Goal: Task Accomplishment & Management: Use online tool/utility

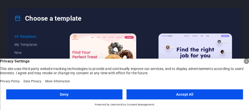
click at [157, 91] on button "Accept All" at bounding box center [185, 95] width 116 height 10
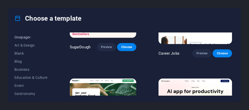
scroll to position [48, 0]
click at [18, 62] on span "Blog" at bounding box center [30, 61] width 33 height 4
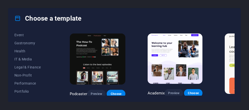
scroll to position [98, 0]
click at [25, 60] on span "IT & Media" at bounding box center [30, 60] width 33 height 4
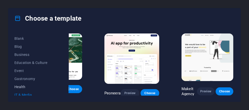
scroll to position [59, 0]
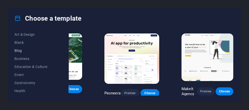
click at [20, 53] on button "Blog" at bounding box center [30, 51] width 33 height 8
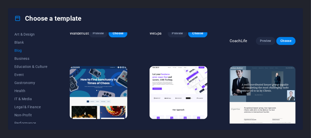
scroll to position [446, 0]
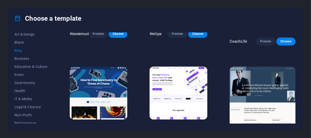
click at [98, 110] on span "Preview" at bounding box center [97, 129] width 11 height 4
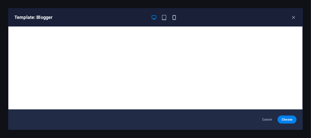
click at [173, 15] on icon "button" at bounding box center [174, 18] width 6 height 6
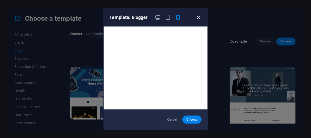
click at [198, 16] on icon "button" at bounding box center [198, 18] width 6 height 6
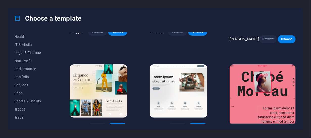
scroll to position [118, 0]
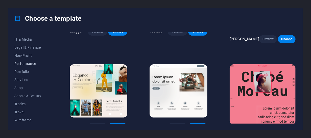
click at [29, 64] on span "Performance" at bounding box center [30, 64] width 33 height 4
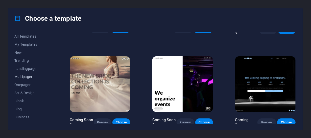
scroll to position [0, 0]
click at [23, 63] on button "Trending" at bounding box center [30, 61] width 33 height 8
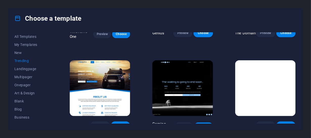
scroll to position [436, 0]
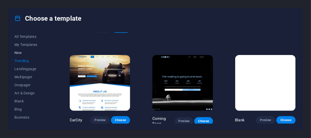
click at [20, 51] on span "New" at bounding box center [30, 53] width 33 height 4
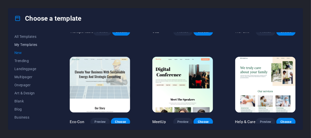
click at [15, 43] on span "My Templates" at bounding box center [30, 45] width 33 height 4
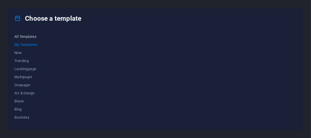
click at [20, 38] on span "All Templates" at bounding box center [30, 37] width 33 height 4
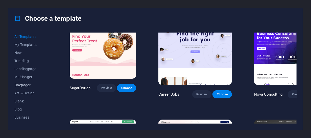
scroll to position [14, 0]
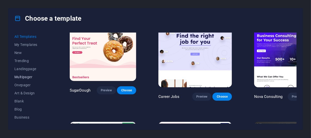
click at [21, 77] on span "Multipager" at bounding box center [30, 77] width 33 height 4
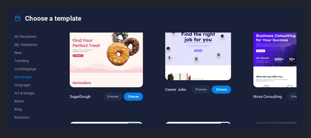
scroll to position [0, 0]
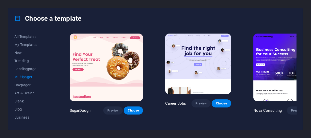
click at [26, 109] on span "Blog" at bounding box center [30, 109] width 33 height 4
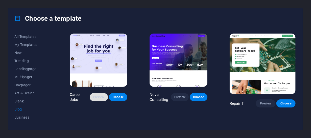
click at [102, 98] on span "Preview" at bounding box center [99, 97] width 10 height 4
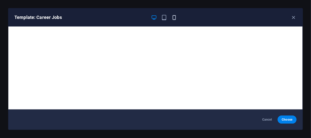
click at [174, 19] on icon "button" at bounding box center [174, 18] width 6 height 6
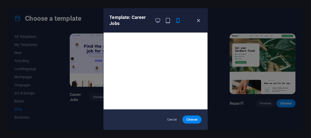
click at [199, 21] on icon "button" at bounding box center [198, 21] width 6 height 6
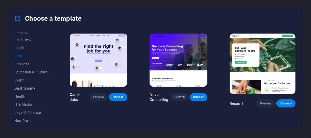
scroll to position [53, 0]
click at [28, 71] on span "Education & Culture" at bounding box center [30, 72] width 33 height 4
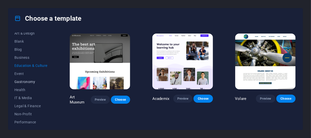
scroll to position [49, 0]
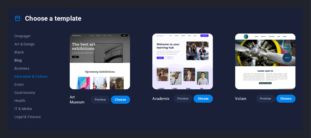
click at [20, 60] on span "Blog" at bounding box center [30, 60] width 33 height 4
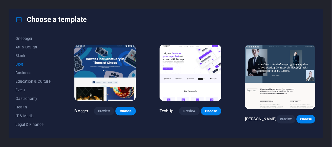
scroll to position [470, 0]
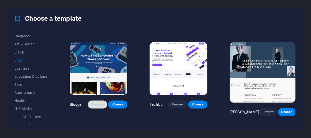
click at [101, 103] on span "Preview" at bounding box center [97, 105] width 11 height 4
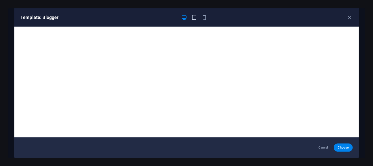
click at [195, 17] on icon "button" at bounding box center [194, 18] width 6 height 6
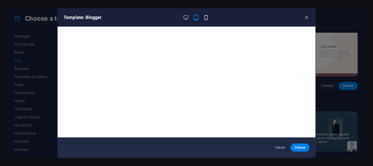
click at [204, 17] on icon "button" at bounding box center [206, 18] width 6 height 6
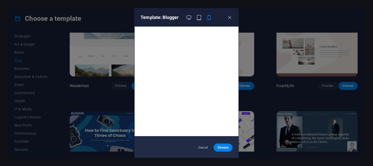
scroll to position [0, 0]
click at [222, 110] on button "Choose" at bounding box center [223, 147] width 19 height 8
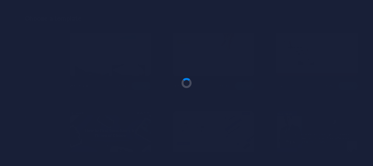
scroll to position [570, 0]
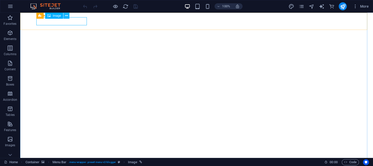
click at [65, 15] on icon at bounding box center [66, 15] width 3 height 5
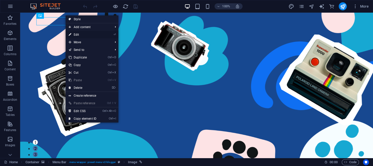
click at [80, 32] on link "⏎ Edit" at bounding box center [83, 35] width 34 height 8
select select "px"
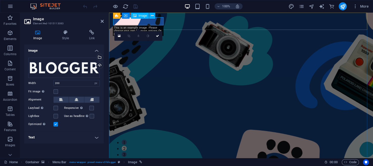
click at [156, 164] on figure at bounding box center [241, 168] width 256 height 8
click at [77, 71] on div "Drag files here, click to choose files or select files from Files or our free s…" at bounding box center [63, 68] width 71 height 20
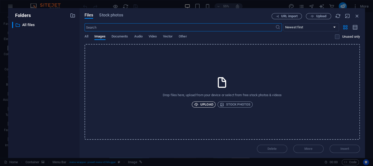
click at [198, 102] on icon "button" at bounding box center [196, 104] width 4 height 4
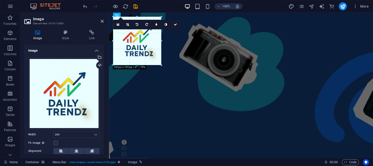
drag, startPoint x: 163, startPoint y: 67, endPoint x: 159, endPoint y: 38, distance: 28.6
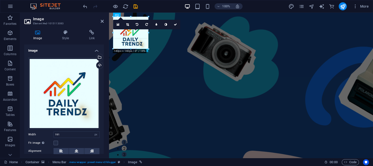
drag, startPoint x: 161, startPoint y: 40, endPoint x: 145, endPoint y: -2, distance: 44.6
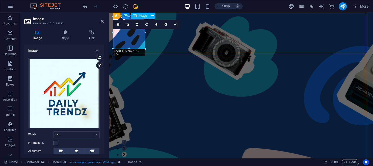
drag, startPoint x: 254, startPoint y: 45, endPoint x: 141, endPoint y: 39, distance: 113.6
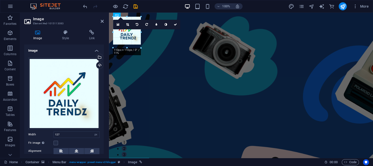
drag, startPoint x: 145, startPoint y: 48, endPoint x: 144, endPoint y: 36, distance: 11.4
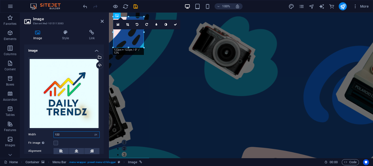
click at [74, 131] on input "122" at bounding box center [77, 134] width 46 height 6
type input "1"
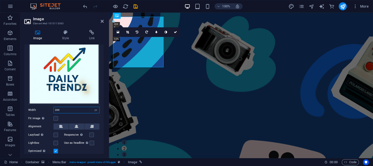
scroll to position [25, 0]
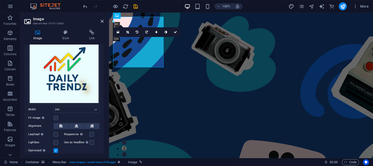
click at [57, 116] on label at bounding box center [56, 117] width 5 height 5
click at [0, 0] on input "Fit image Automatically fit image to a fixed width and height" at bounding box center [0, 0] width 0 height 0
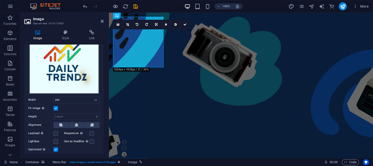
scroll to position [35, 0]
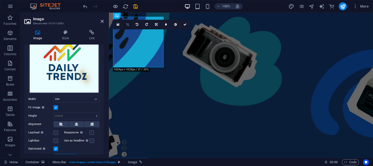
click at [128, 23] on icon at bounding box center [127, 24] width 3 height 3
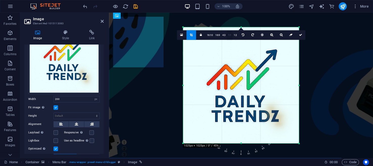
click at [229, 34] on link "1:1" at bounding box center [230, 35] width 6 height 10
click at [222, 32] on link "4:3" at bounding box center [224, 36] width 6 height 10
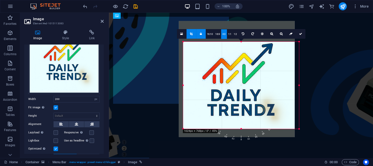
drag, startPoint x: 238, startPoint y: 89, endPoint x: 234, endPoint y: 69, distance: 21.2
click at [234, 69] on div at bounding box center [237, 79] width 116 height 116
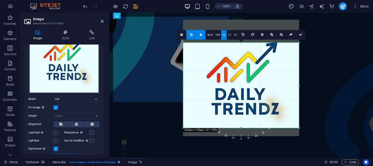
click at [184, 44] on div "180 170 160 150 140 130 120 110 100 90 80 70 60 50 40 30 20 10 0 -10 -20 -30 -4…" at bounding box center [241, 84] width 116 height 85
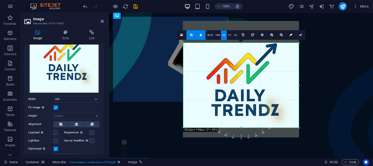
click at [281, 108] on div at bounding box center [241, 79] width 116 height 116
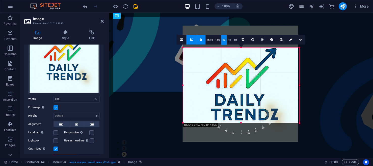
drag, startPoint x: 300, startPoint y: 127, endPoint x: 300, endPoint y: 118, distance: 8.8
click at [300, 118] on div "180 170 160 150 140 130 120 110 100 90 80 70 60 50 40 30 20 10 0 -10 -20 -30 -4…" at bounding box center [241, 84] width 116 height 75
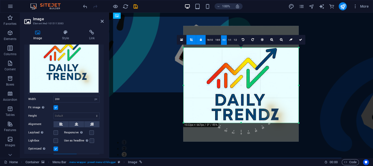
click at [299, 39] on icon at bounding box center [300, 39] width 3 height 3
type input "455"
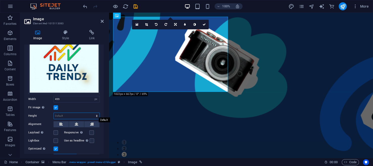
click at [64, 114] on select "Default auto px" at bounding box center [77, 116] width 46 height 6
select select "px"
click at [91, 113] on select "Default auto px" at bounding box center [77, 116] width 46 height 6
type input "297"
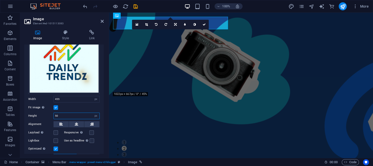
type input "5"
type input "2"
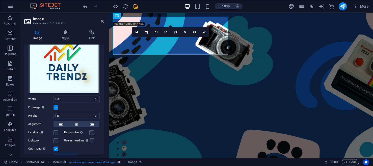
click at [92, 129] on div "Responsive Automatically load retina image and smartphone optimized sizes." at bounding box center [82, 132] width 36 height 6
click at [90, 131] on label at bounding box center [91, 132] width 5 height 5
click at [0, 0] on input "Responsive Automatically load retina image and smartphone optimized sizes." at bounding box center [0, 0] width 0 height 0
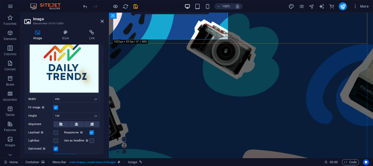
scroll to position [0, 0]
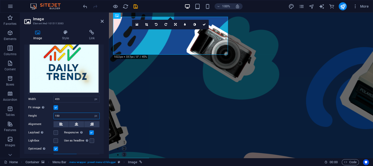
click at [60, 113] on input "150" at bounding box center [77, 116] width 46 height 6
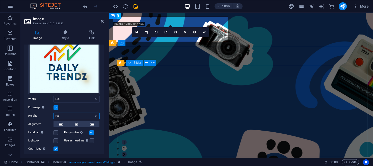
type input "100"
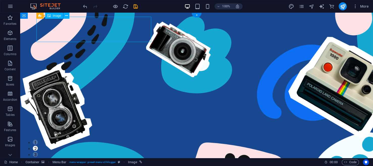
click at [68, 15] on icon at bounding box center [66, 15] width 3 height 5
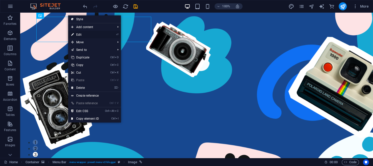
click at [79, 32] on link "⏎ Edit" at bounding box center [85, 35] width 34 height 8
select select "px"
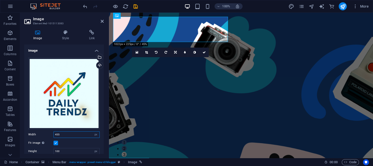
click at [65, 132] on input "455" at bounding box center [77, 134] width 46 height 6
click at [56, 133] on input "455" at bounding box center [77, 134] width 46 height 6
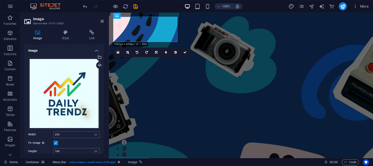
type input "255"
click at [61, 150] on input "100" at bounding box center [77, 151] width 46 height 6
type input "1"
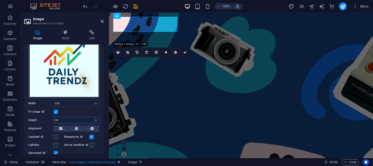
scroll to position [31, 0]
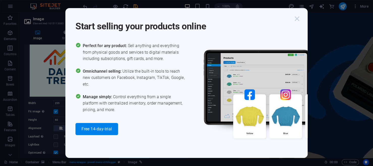
click at [297, 18] on icon "button" at bounding box center [297, 18] width 9 height 9
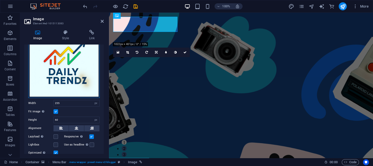
click at [51, 70] on div "Drag files here, click to choose files or select files from Files or our free s…" at bounding box center [63, 61] width 71 height 71
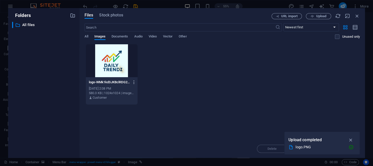
click at [134, 82] on icon "button" at bounding box center [134, 82] width 5 height 5
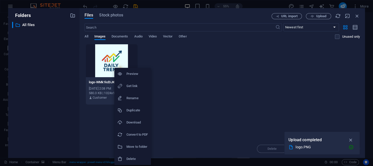
click at [127, 159] on h6 "Delete" at bounding box center [137, 159] width 21 height 6
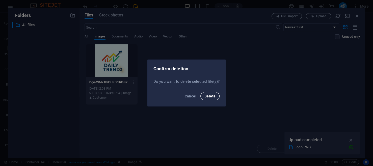
click at [206, 98] on span "Delete" at bounding box center [210, 96] width 11 height 4
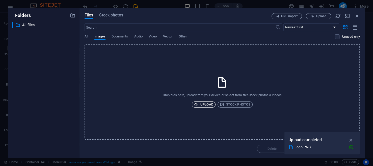
click at [212, 107] on span "Upload" at bounding box center [203, 104] width 19 height 6
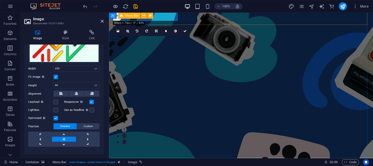
scroll to position [0, 0]
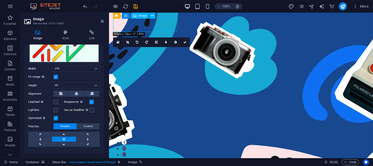
drag, startPoint x: 151, startPoint y: 28, endPoint x: 153, endPoint y: 24, distance: 5.1
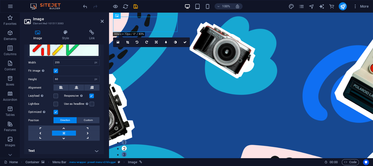
scroll to position [39, 0]
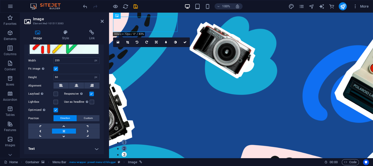
click at [91, 94] on label at bounding box center [91, 93] width 5 height 5
click at [0, 0] on input "Responsive Automatically load retina image and smartphone optimized sizes." at bounding box center [0, 0] width 0 height 0
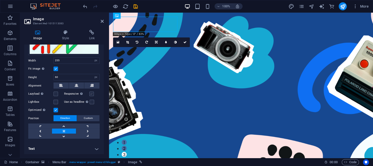
click at [91, 94] on label at bounding box center [91, 93] width 5 height 5
click at [0, 0] on input "Responsive Automatically load retina image and smartphone optimized sizes." at bounding box center [0, 0] width 0 height 0
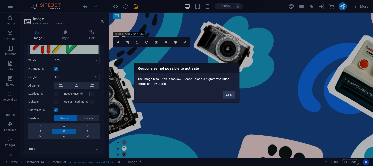
click at [230, 90] on div "Okay" at bounding box center [229, 92] width 20 height 13
click at [230, 95] on button "Okay" at bounding box center [229, 95] width 13 height 8
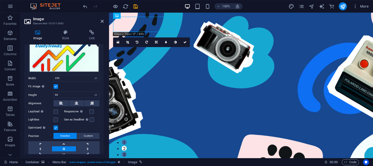
scroll to position [21, 0]
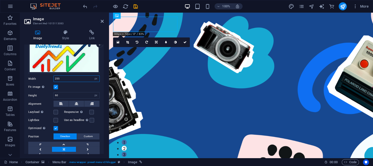
click at [68, 79] on input "255" at bounding box center [77, 79] width 46 height 6
click at [65, 92] on input "60" at bounding box center [77, 95] width 46 height 6
click at [56, 94] on input "60" at bounding box center [77, 95] width 46 height 6
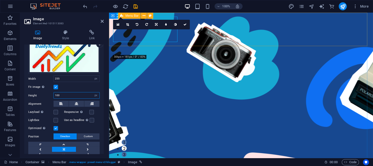
type input "100"
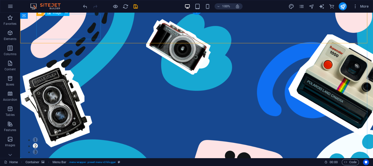
scroll to position [0, 0]
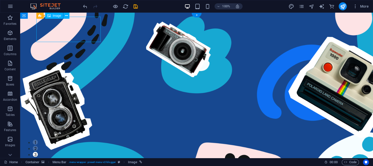
drag, startPoint x: 84, startPoint y: 33, endPoint x: 71, endPoint y: 32, distance: 13.2
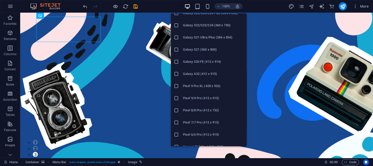
scroll to position [267, 0]
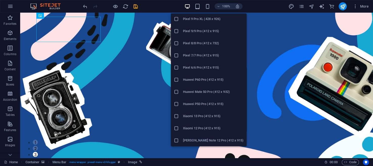
click at [184, 117] on h6 "Xiaomi 13 Pro (412 x 915)" at bounding box center [213, 116] width 61 height 6
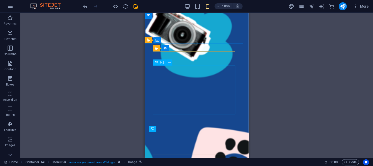
scroll to position [0, 0]
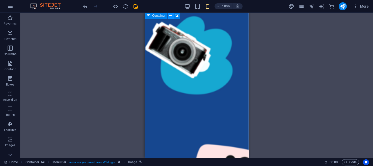
click at [170, 15] on icon at bounding box center [170, 15] width 3 height 5
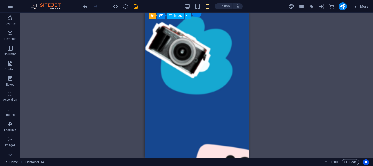
click at [176, 17] on span "Image" at bounding box center [178, 15] width 8 height 3
click at [172, 16] on div "Image" at bounding box center [176, 16] width 18 height 6
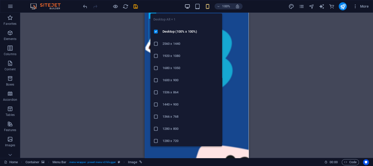
click at [186, 5] on icon "button" at bounding box center [187, 7] width 6 height 6
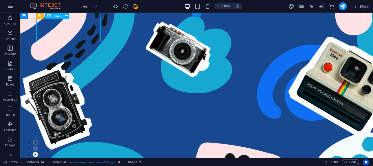
click at [67, 14] on icon at bounding box center [66, 15] width 3 height 5
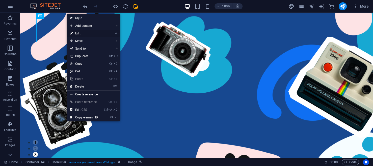
click at [77, 33] on link "⏎ Edit" at bounding box center [84, 34] width 34 height 8
select select "px"
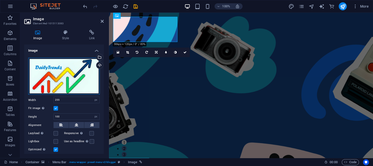
click at [66, 86] on div "Drag files here, click to choose files or select files from Files or our free s…" at bounding box center [63, 76] width 71 height 37
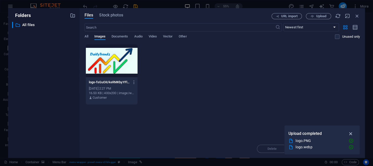
click at [348, 132] on icon "button" at bounding box center [351, 134] width 6 height 6
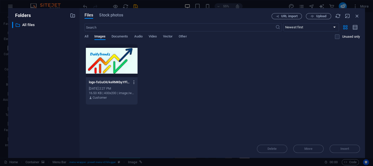
click at [133, 82] on icon "button" at bounding box center [134, 82] width 5 height 5
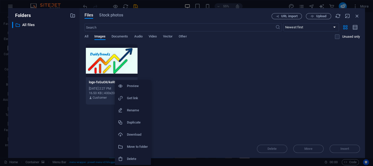
click at [129, 155] on li "Delete" at bounding box center [133, 159] width 36 height 12
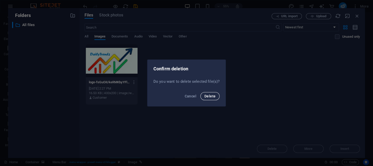
click at [205, 96] on span "Delete" at bounding box center [210, 96] width 11 height 4
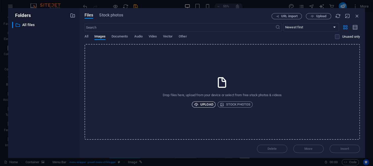
click at [209, 104] on span "Upload" at bounding box center [203, 104] width 19 height 6
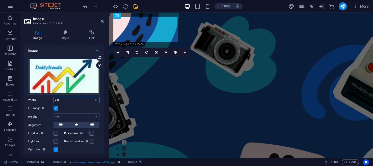
click at [69, 99] on input "255" at bounding box center [77, 100] width 46 height 6
type input "2"
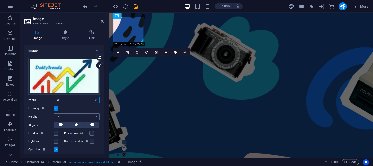
type input "120"
click at [65, 115] on input "100" at bounding box center [77, 116] width 46 height 6
type input "1"
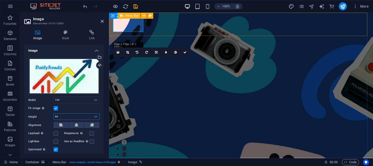
type input "60"
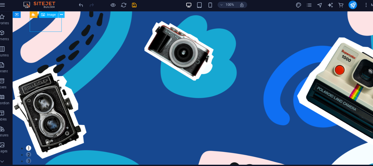
drag, startPoint x: 59, startPoint y: 16, endPoint x: 66, endPoint y: 16, distance: 7.3
click at [66, 16] on div "Menu Bar Image" at bounding box center [54, 16] width 36 height 6
click at [66, 16] on icon at bounding box center [66, 15] width 3 height 5
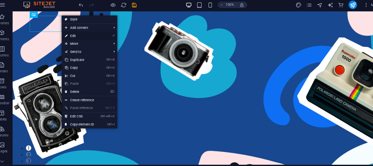
click at [80, 37] on link "⏎ Edit" at bounding box center [84, 36] width 34 height 8
select select "px"
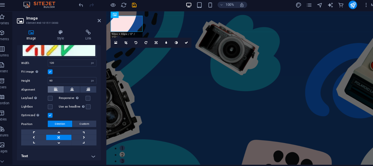
scroll to position [39, 0]
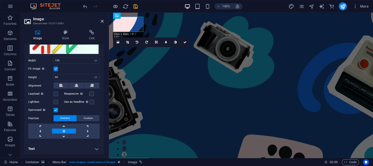
click at [79, 146] on h4 "Text" at bounding box center [64, 148] width 80 height 12
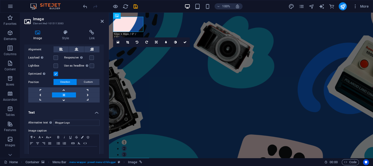
scroll to position [75, 0]
click at [83, 124] on input "Blogger Logo" at bounding box center [77, 123] width 46 height 6
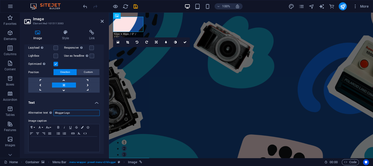
scroll to position [87, 0]
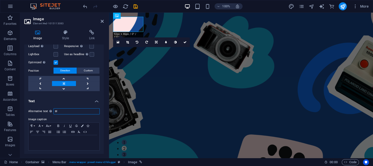
type input "B"
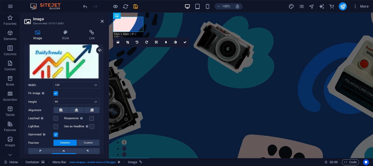
scroll to position [0, 0]
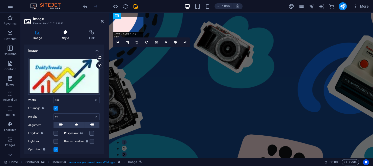
type input "DailyTrendz"
click at [65, 36] on h4 "Style" at bounding box center [66, 35] width 27 height 11
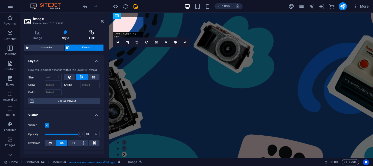
click at [87, 36] on h4 "Link" at bounding box center [92, 35] width 24 height 11
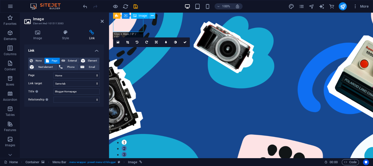
drag, startPoint x: 138, startPoint y: 16, endPoint x: 153, endPoint y: 15, distance: 14.5
click at [153, 15] on div "Menu Bar Container Image" at bounding box center [135, 16] width 45 height 6
click at [153, 15] on icon at bounding box center [152, 15] width 3 height 5
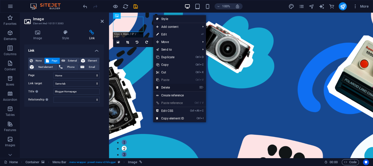
click at [164, 88] on link "⌦ Delete" at bounding box center [170, 88] width 34 height 8
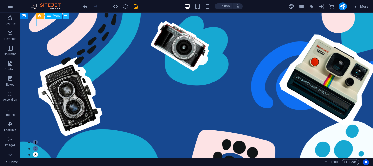
click at [65, 15] on icon at bounding box center [65, 15] width 3 height 5
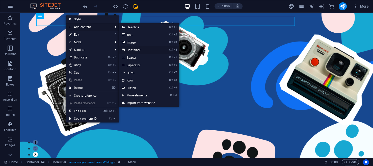
click at [132, 51] on link "Ctrl 4 Container" at bounding box center [140, 50] width 42 height 8
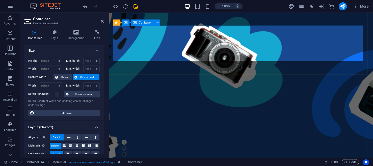
drag, startPoint x: 222, startPoint y: 38, endPoint x: 120, endPoint y: 31, distance: 102.3
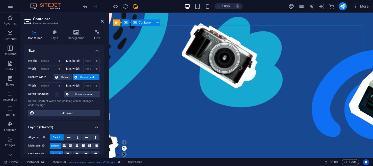
drag, startPoint x: 362, startPoint y: 58, endPoint x: 324, endPoint y: 55, distance: 38.8
click at [157, 22] on icon at bounding box center [157, 22] width 3 height 5
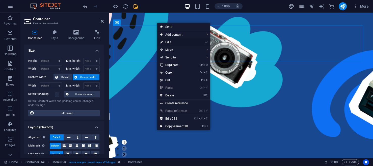
click at [167, 42] on link "⏎ Edit" at bounding box center [174, 42] width 34 height 8
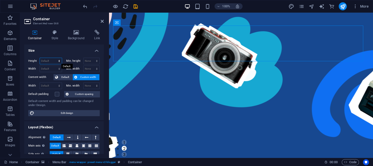
click at [52, 60] on select "Default px rem % vh vw" at bounding box center [51, 61] width 22 height 6
select select "px"
click at [54, 58] on select "Default px rem % vh vw" at bounding box center [51, 61] width 22 height 6
type input "141"
click at [50, 67] on select "Default px rem % em vh vw" at bounding box center [51, 69] width 22 height 6
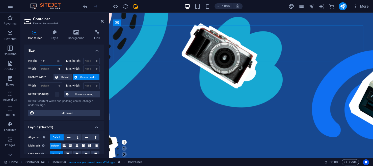
select select "px"
click at [54, 66] on select "Default px rem % em vh vw" at bounding box center [51, 69] width 22 height 6
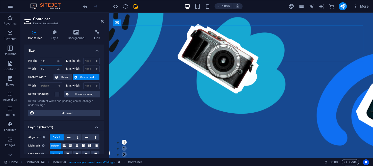
click at [45, 70] on input "991" at bounding box center [51, 69] width 22 height 6
type input "9"
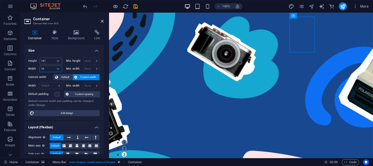
type input "1"
type input "200"
click at [47, 61] on input "141" at bounding box center [51, 61] width 22 height 6
type input "1"
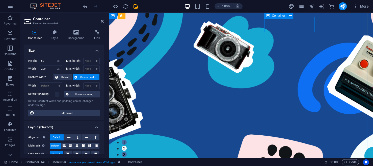
type input "60"
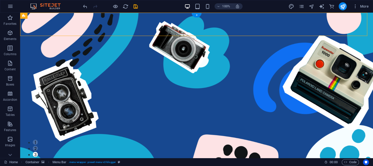
drag, startPoint x: 175, startPoint y: 30, endPoint x: 262, endPoint y: 25, distance: 87.3
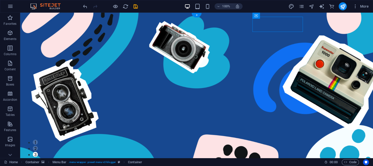
drag, startPoint x: 262, startPoint y: 25, endPoint x: 258, endPoint y: 25, distance: 4.9
drag, startPoint x: 258, startPoint y: 25, endPoint x: 255, endPoint y: 26, distance: 2.5
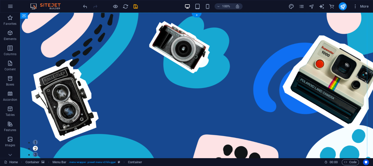
drag, startPoint x: 277, startPoint y: 30, endPoint x: 236, endPoint y: 25, distance: 41.6
drag, startPoint x: 258, startPoint y: 25, endPoint x: 43, endPoint y: 25, distance: 215.5
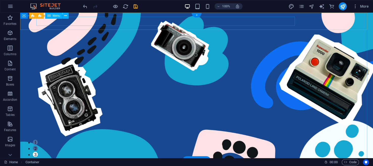
click at [56, 164] on nav "Contact Us" at bounding box center [192, 168] width 307 height 9
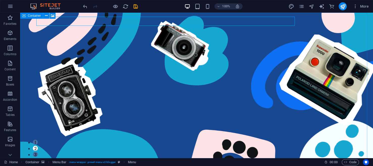
click at [30, 16] on span "Container" at bounding box center [34, 15] width 13 height 3
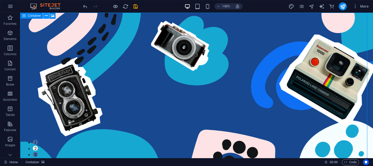
drag, startPoint x: 30, startPoint y: 16, endPoint x: 47, endPoint y: 17, distance: 18.0
click at [47, 17] on div "Container" at bounding box center [39, 16] width 39 height 6
click at [47, 17] on icon at bounding box center [46, 15] width 3 height 5
click at [56, 16] on span "Menu" at bounding box center [57, 15] width 8 height 3
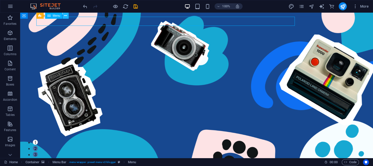
click at [65, 16] on icon at bounding box center [65, 15] width 3 height 5
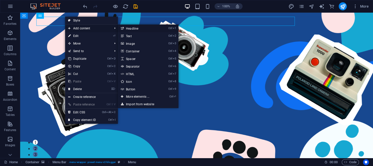
click at [134, 28] on link "Ctrl 1 Headline" at bounding box center [139, 29] width 42 height 8
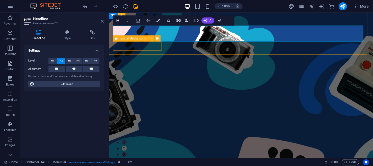
click at [103, 21] on icon at bounding box center [102, 21] width 3 height 4
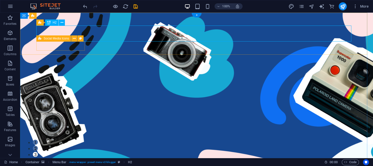
click at [61, 21] on icon at bounding box center [62, 22] width 3 height 5
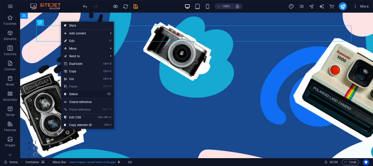
click at [84, 94] on link "⌦ Delete" at bounding box center [78, 94] width 34 height 8
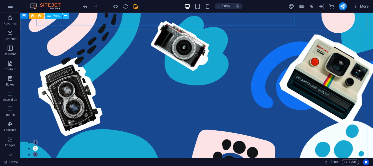
click at [65, 15] on icon at bounding box center [65, 15] width 3 height 5
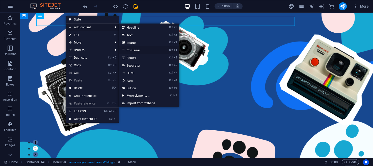
click at [140, 53] on link "Ctrl 4 Container" at bounding box center [140, 50] width 42 height 8
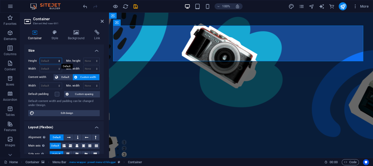
click at [51, 61] on select "Default px rem % vh vw" at bounding box center [51, 61] width 22 height 6
select select "px"
click at [54, 58] on select "Default px rem % vh vw" at bounding box center [51, 61] width 22 height 6
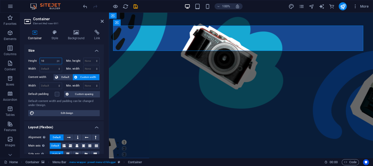
type input "1"
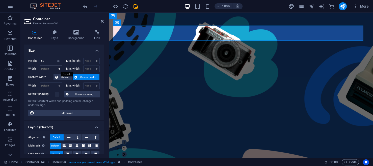
type input "60"
click at [45, 69] on select "Default px rem % em vh vw" at bounding box center [51, 69] width 22 height 6
select select "px"
click at [54, 66] on select "Default px rem % em vh vw" at bounding box center [51, 69] width 22 height 6
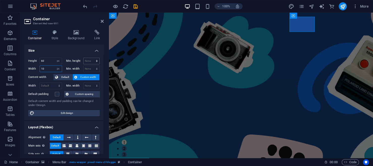
type input "1"
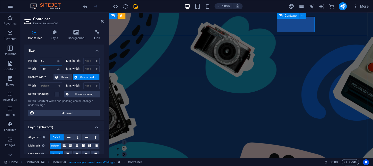
type input "150"
click at [303, 16] on icon at bounding box center [303, 15] width 3 height 5
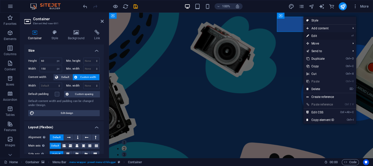
click at [314, 35] on link "⏎ Edit" at bounding box center [321, 36] width 34 height 8
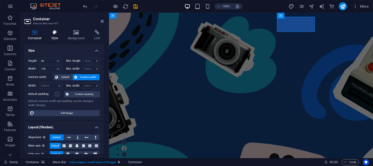
click at [54, 37] on h4 "Style" at bounding box center [56, 35] width 16 height 11
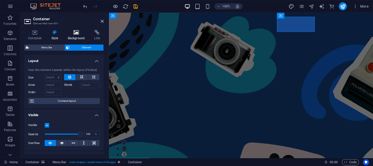
click at [78, 33] on icon at bounding box center [76, 32] width 25 height 5
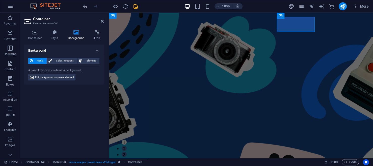
click at [93, 29] on div "Container Style Background Link Size Height 60 Default px rem % vh vw Min. heig…" at bounding box center [64, 92] width 88 height 132
click at [96, 32] on icon at bounding box center [96, 32] width 13 height 5
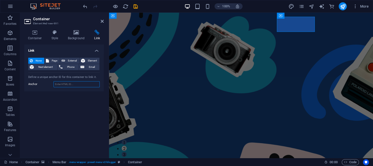
click at [60, 85] on input "Anchor" at bounding box center [77, 84] width 46 height 6
drag, startPoint x: 65, startPoint y: 58, endPoint x: 52, endPoint y: 61, distance: 13.0
click at [52, 61] on div "None Page External Element Next element Phone Email" at bounding box center [63, 64] width 71 height 13
click at [52, 61] on span "Page" at bounding box center [55, 61] width 8 height 6
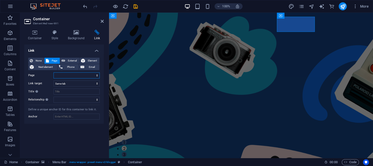
click at [69, 74] on select "Home About the Author Contact Legal Notice Privacy" at bounding box center [77, 75] width 46 height 6
select select "0"
click at [54, 72] on select "Home About the Author Contact Legal Notice Privacy" at bounding box center [77, 75] width 46 height 6
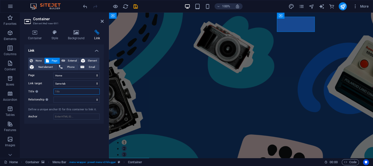
click at [67, 92] on input "Title Additional link description, should not be the same as the link text. The…" at bounding box center [77, 91] width 46 height 6
click at [67, 92] on input "dailytrendz" at bounding box center [77, 91] width 46 height 6
click at [75, 90] on input "dailytrendz" at bounding box center [77, 91] width 46 height 6
type input "dailytrendz"
click at [35, 35] on icon at bounding box center [34, 32] width 21 height 5
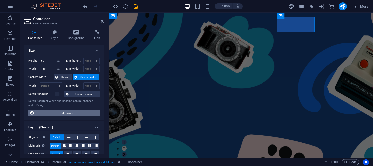
click at [55, 113] on span "Edit design" at bounding box center [67, 113] width 62 height 6
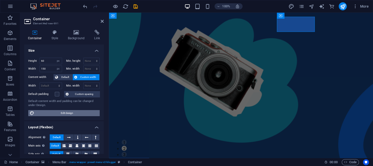
select select "px"
select select "400"
select select "px"
select select "rem"
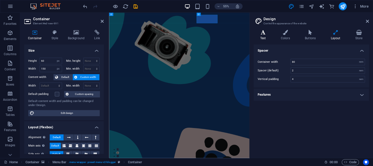
click at [264, 37] on h4 "Text" at bounding box center [264, 35] width 21 height 11
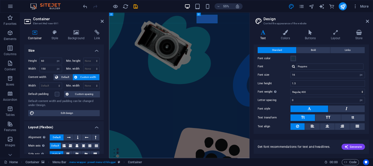
scroll to position [25, 0]
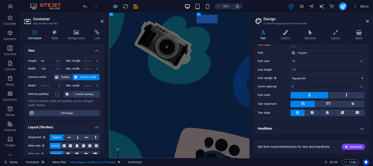
click at [359, 130] on h4 "Headlines" at bounding box center [311, 128] width 115 height 12
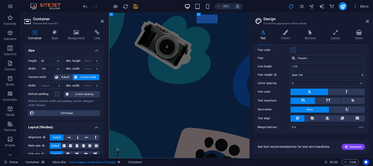
scroll to position [0, 0]
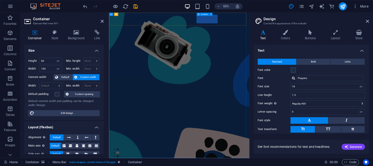
click at [202, 14] on span "Container" at bounding box center [204, 14] width 7 height 2
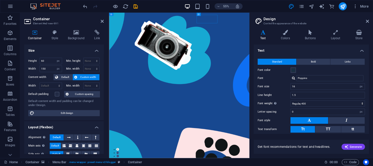
drag, startPoint x: 311, startPoint y: 27, endPoint x: 146, endPoint y: 23, distance: 165.0
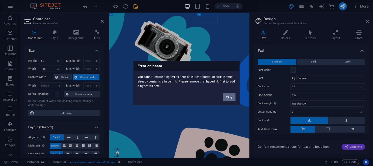
click at [226, 95] on button "Okay" at bounding box center [229, 97] width 13 height 8
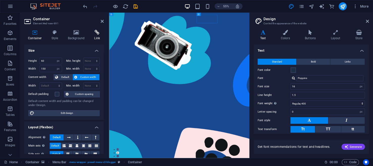
click at [94, 31] on icon at bounding box center [96, 32] width 13 height 5
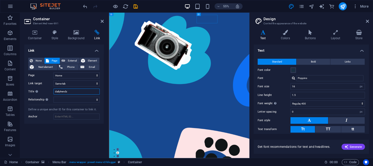
click at [80, 91] on input "dailytrendz" at bounding box center [77, 91] width 46 height 6
type input "d"
click at [39, 58] on span "None" at bounding box center [38, 61] width 8 height 6
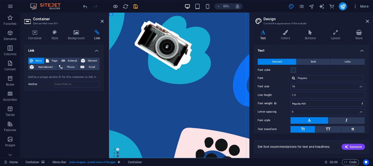
drag, startPoint x: 309, startPoint y: 27, endPoint x: 168, endPoint y: 28, distance: 140.4
click at [367, 22] on icon at bounding box center [367, 21] width 3 height 4
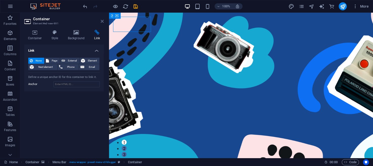
click at [101, 21] on icon at bounding box center [102, 21] width 3 height 4
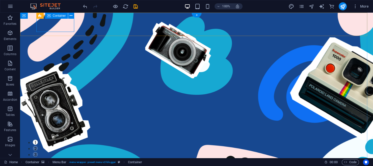
click at [70, 15] on icon at bounding box center [71, 15] width 3 height 5
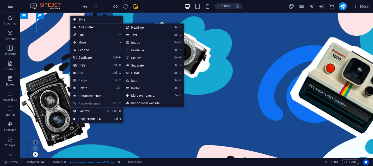
click at [135, 35] on link "Ctrl 2 Text" at bounding box center [144, 35] width 42 height 8
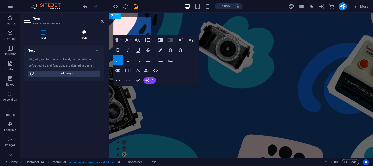
click at [86, 36] on h4 "Style" at bounding box center [83, 35] width 39 height 11
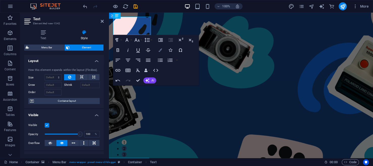
click at [162, 48] on icon "button" at bounding box center [161, 50] width 4 height 4
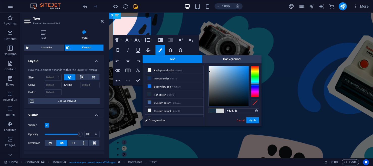
click at [210, 71] on div at bounding box center [229, 86] width 40 height 40
click at [212, 71] on div at bounding box center [229, 86] width 40 height 40
click at [248, 95] on div at bounding box center [229, 86] width 40 height 40
click at [175, 80] on small "#102f5e" at bounding box center [173, 79] width 7 height 4
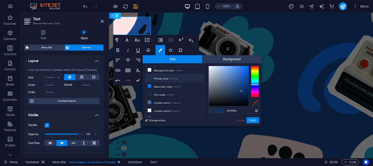
type input "#dbe1ea"
click at [211, 69] on div at bounding box center [229, 86] width 40 height 40
click at [211, 69] on div at bounding box center [211, 69] width 2 height 2
click at [254, 120] on button "Apply" at bounding box center [253, 120] width 13 height 6
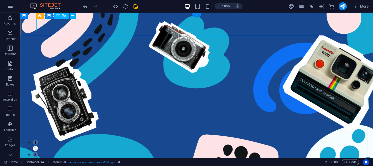
click at [63, 15] on span "Text" at bounding box center [65, 15] width 6 height 3
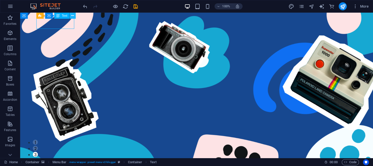
drag, startPoint x: 65, startPoint y: 18, endPoint x: 71, endPoint y: 17, distance: 6.9
click at [71, 17] on div "Menu Bar Container Text" at bounding box center [57, 16] width 43 height 6
click at [71, 17] on icon at bounding box center [72, 15] width 3 height 5
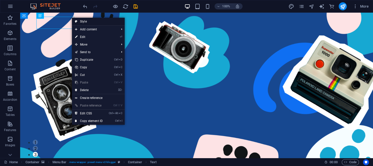
click at [82, 21] on link "Style" at bounding box center [98, 22] width 53 height 8
select select "rem"
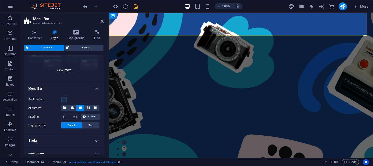
scroll to position [124, 0]
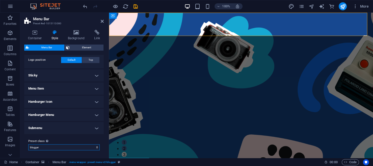
click at [75, 149] on select "blogger Add preset class" at bounding box center [63, 147] width 71 height 6
click at [149, 31] on div "Banner Container" at bounding box center [129, 33] width 41 height 6
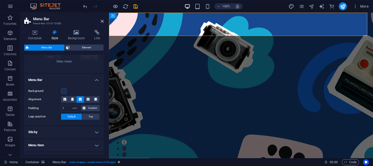
scroll to position [0, 0]
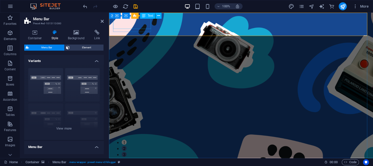
click at [157, 15] on icon at bounding box center [158, 15] width 3 height 5
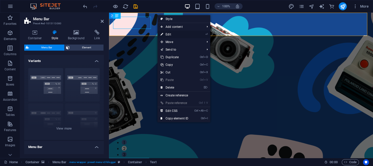
click at [163, 33] on icon at bounding box center [162, 35] width 3 height 8
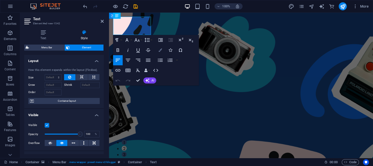
click at [160, 50] on icon "button" at bounding box center [161, 50] width 4 height 4
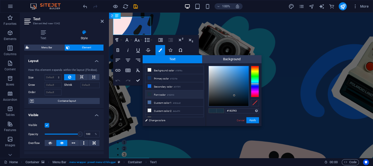
click at [164, 93] on li "Font color #182f43" at bounding box center [174, 94] width 58 height 8
click at [212, 67] on div at bounding box center [229, 86] width 40 height 40
click at [212, 67] on div at bounding box center [212, 67] width 2 height 2
click at [210, 67] on div at bounding box center [229, 86] width 40 height 40
type input "#ecf1f5"
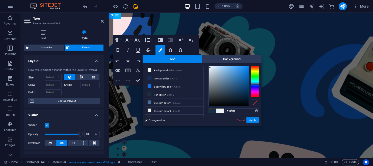
click at [210, 67] on div at bounding box center [210, 67] width 2 height 2
click at [249, 119] on button "Apply" at bounding box center [253, 120] width 13 height 6
